Goal: Transaction & Acquisition: Purchase product/service

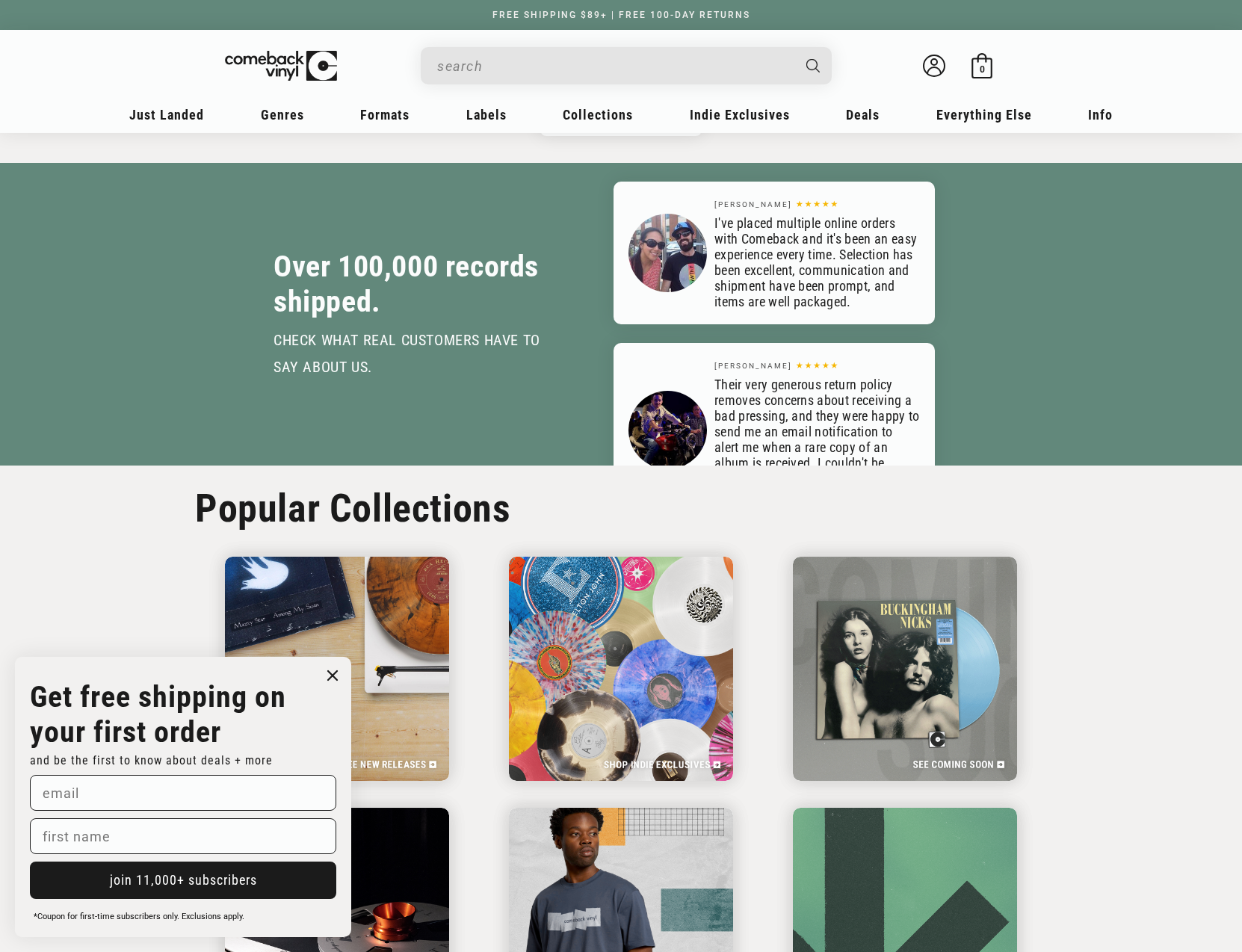
scroll to position [1926, 0]
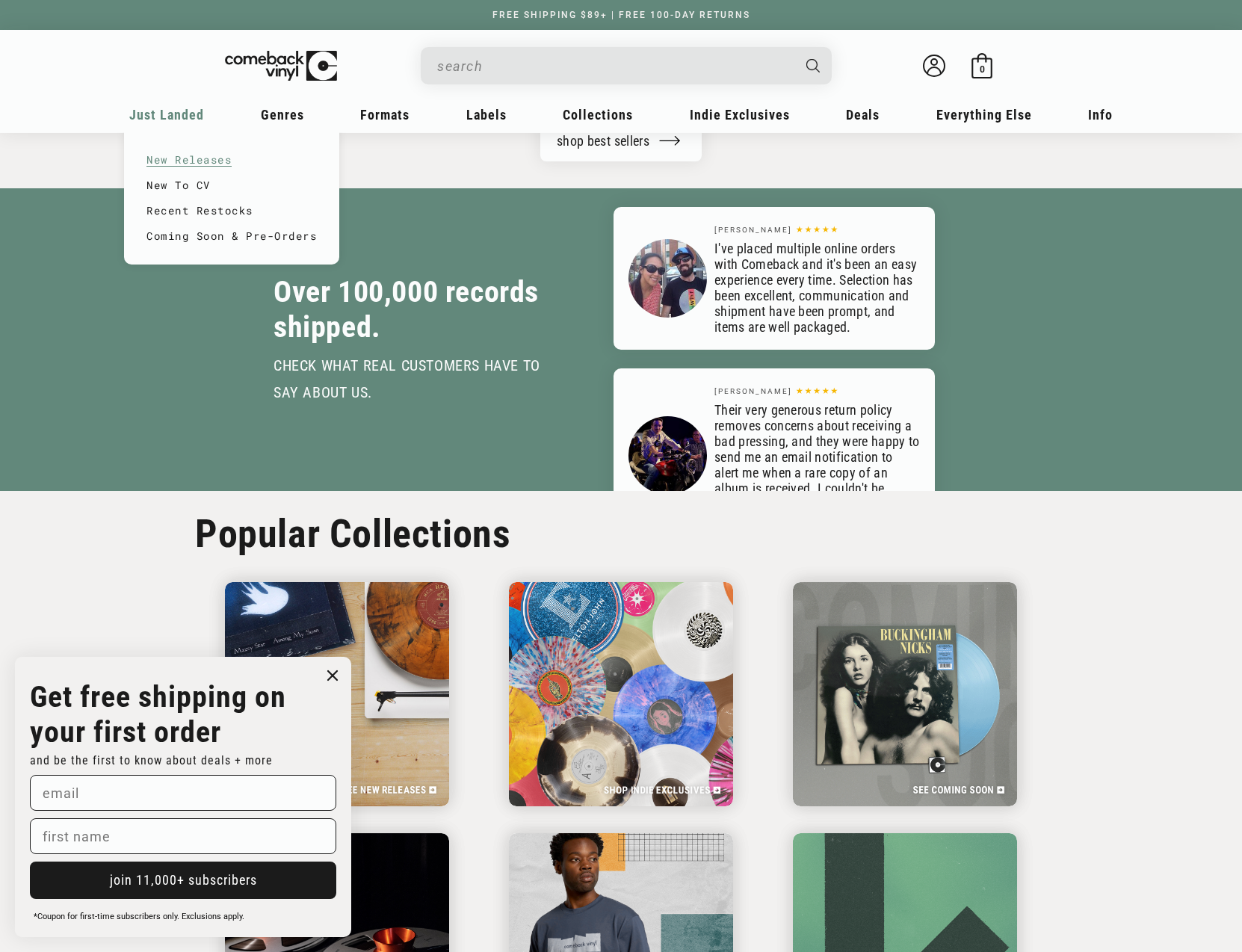
click at [203, 163] on link "New Releases" at bounding box center [231, 160] width 170 height 26
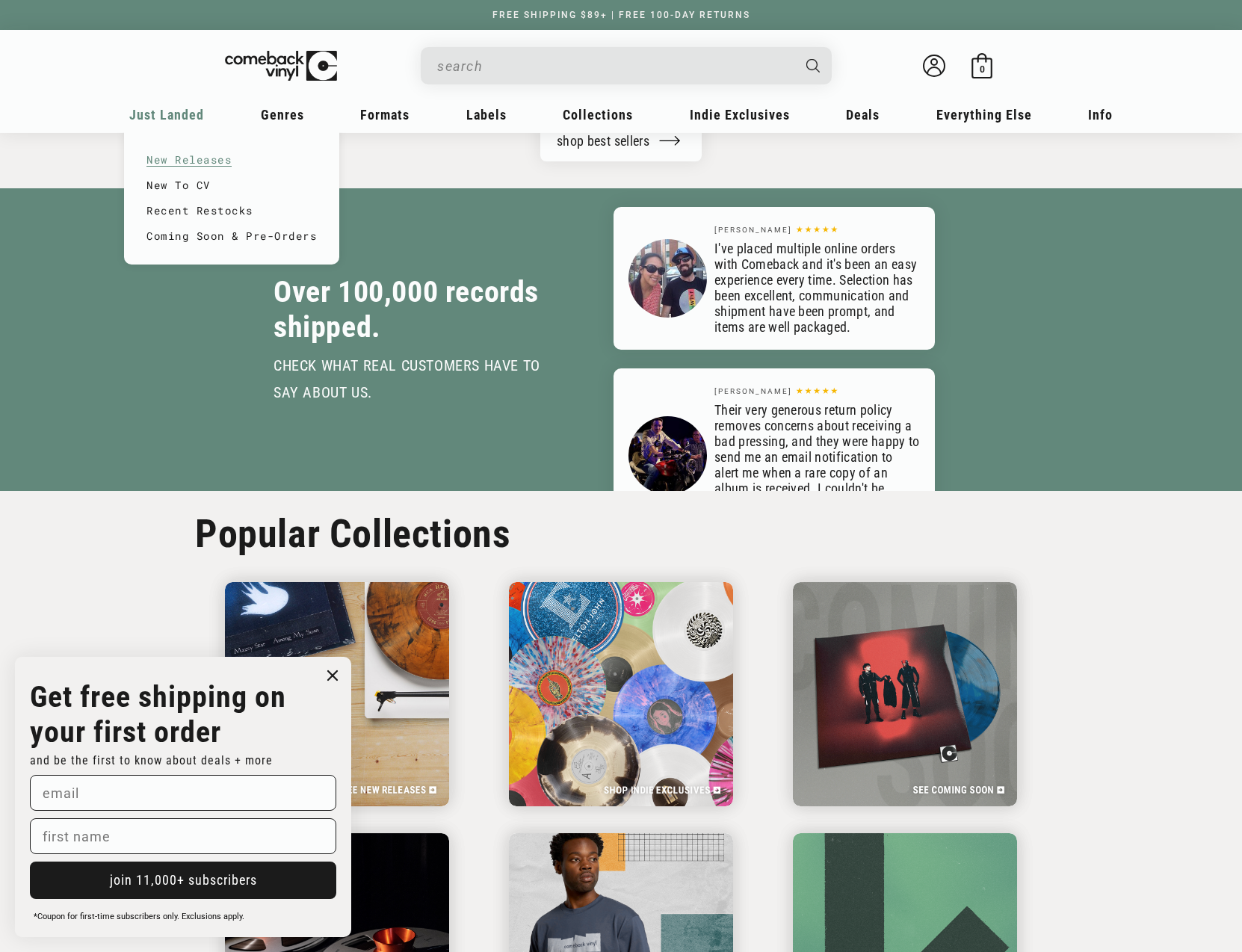
scroll to position [0, 2146]
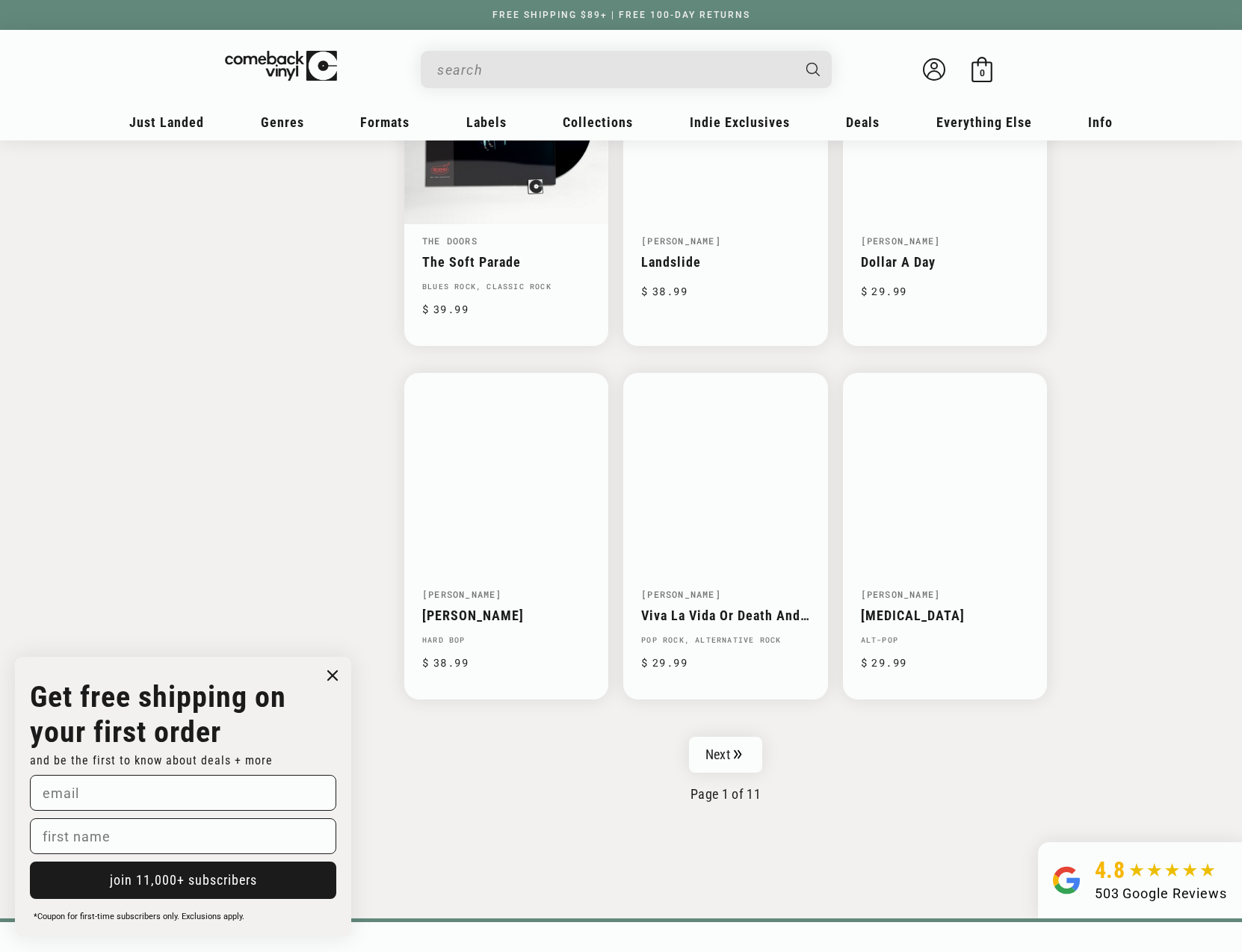
scroll to position [2096, 0]
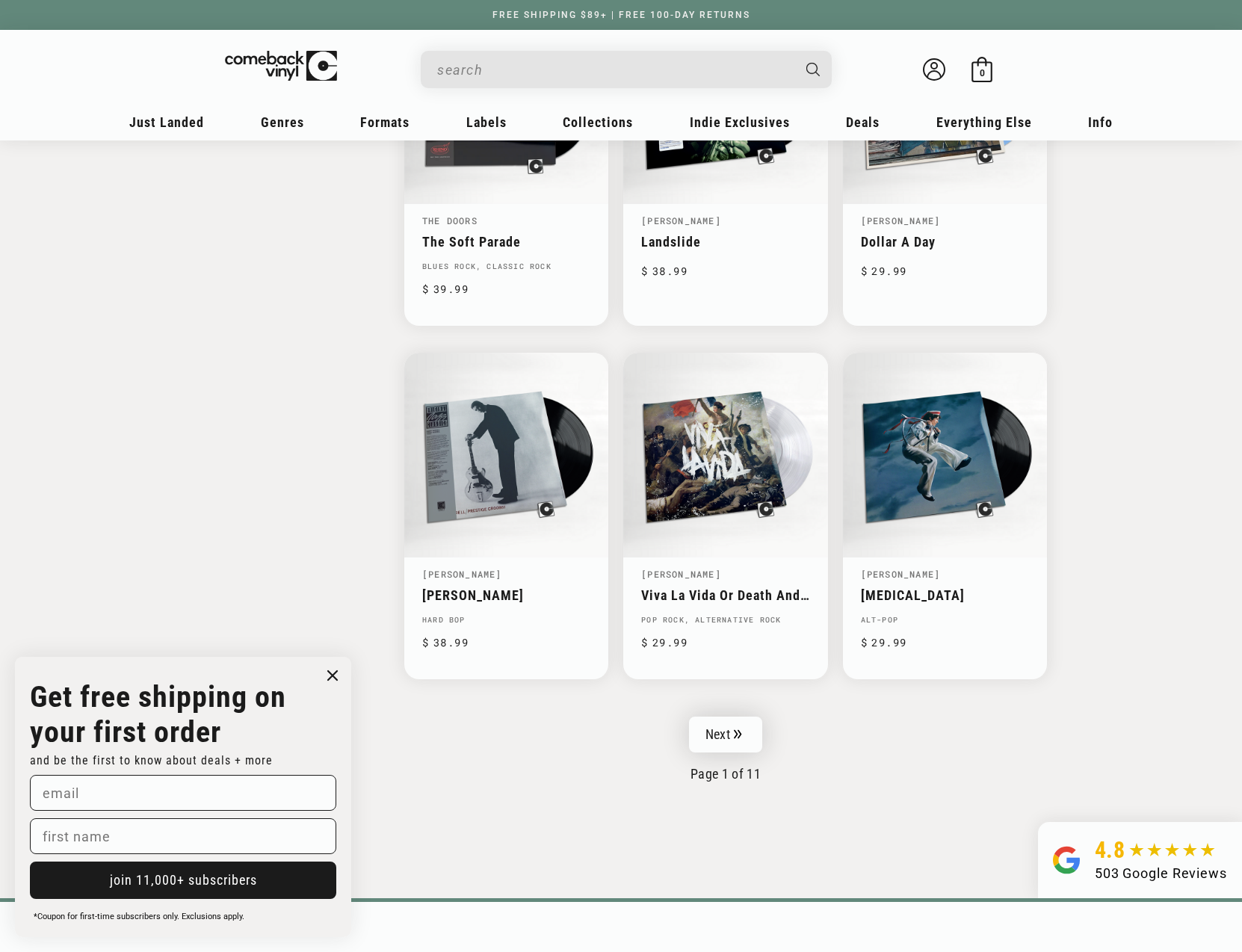
drag, startPoint x: 739, startPoint y: 739, endPoint x: 722, endPoint y: 741, distance: 17.1
click at [739, 739] on link "Next" at bounding box center [726, 734] width 74 height 36
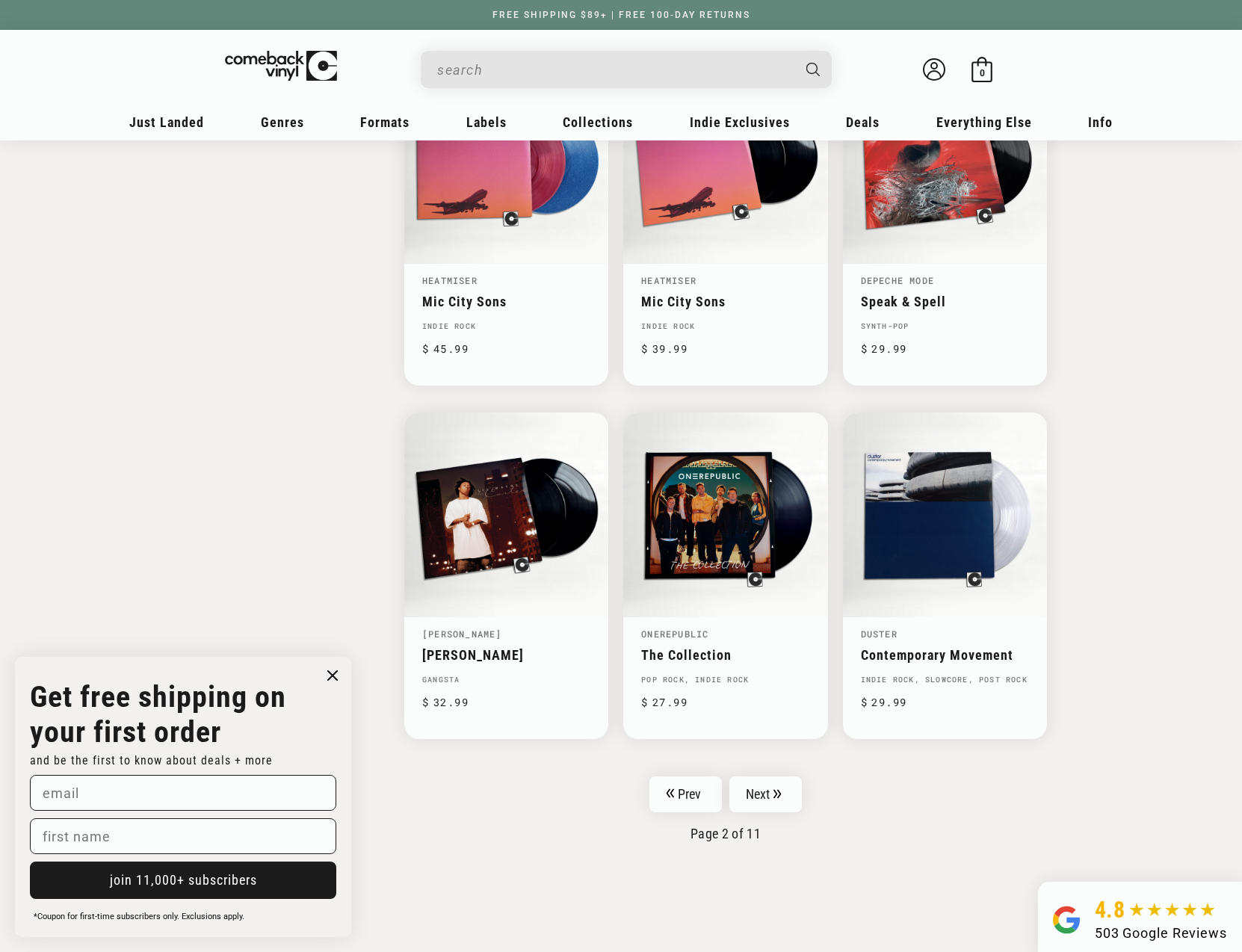
scroll to position [2042, 0]
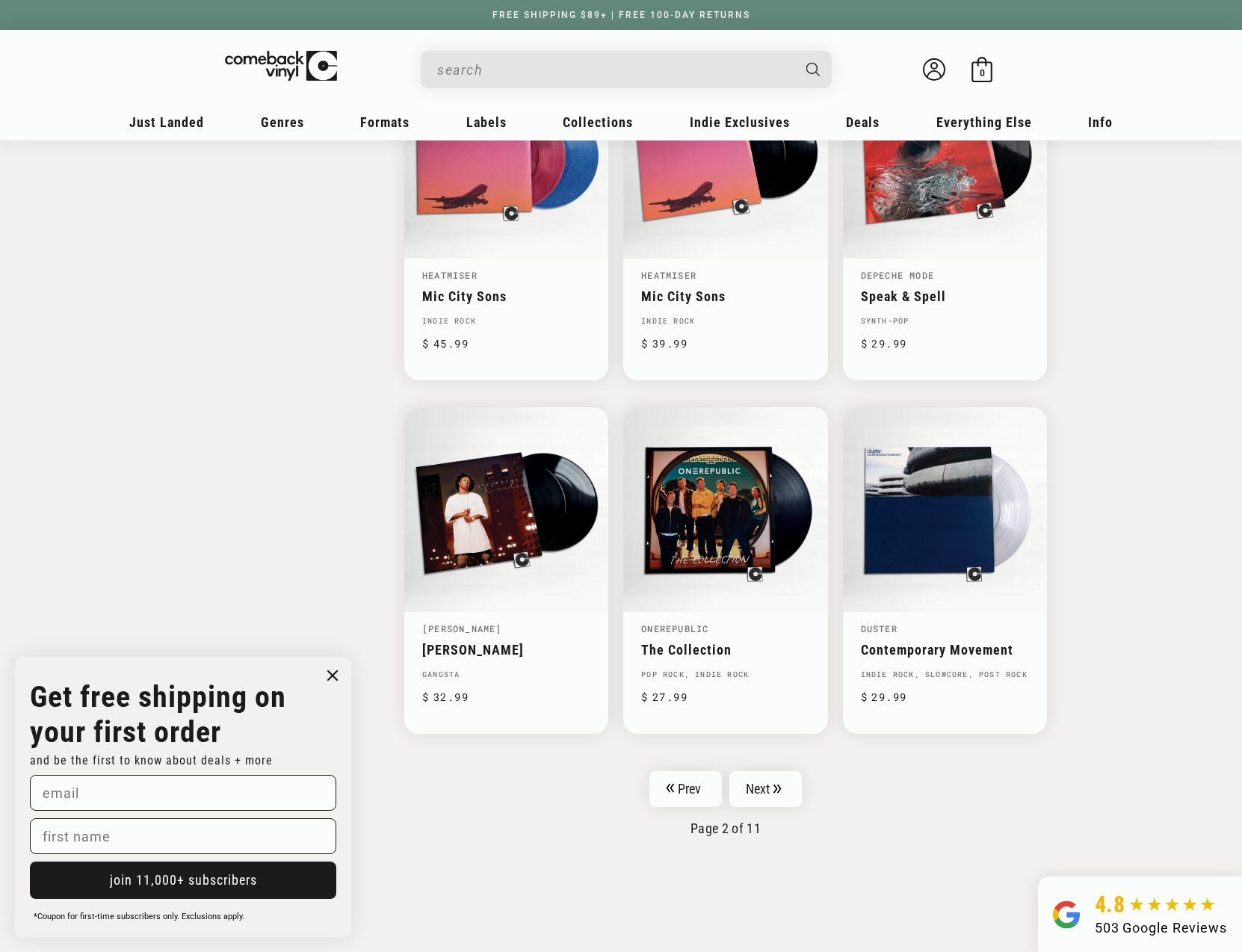
drag, startPoint x: 1240, startPoint y: 678, endPoint x: 1223, endPoint y: 642, distance: 39.8
